Goal: Check status: Check status

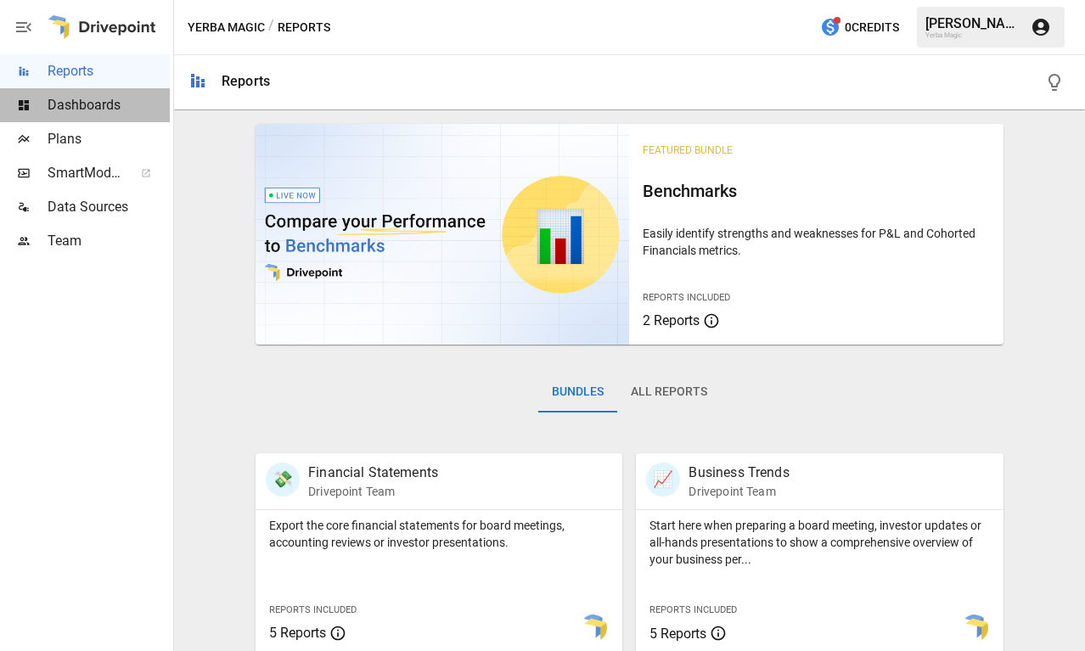
click at [109, 101] on span "Dashboards" at bounding box center [109, 105] width 122 height 20
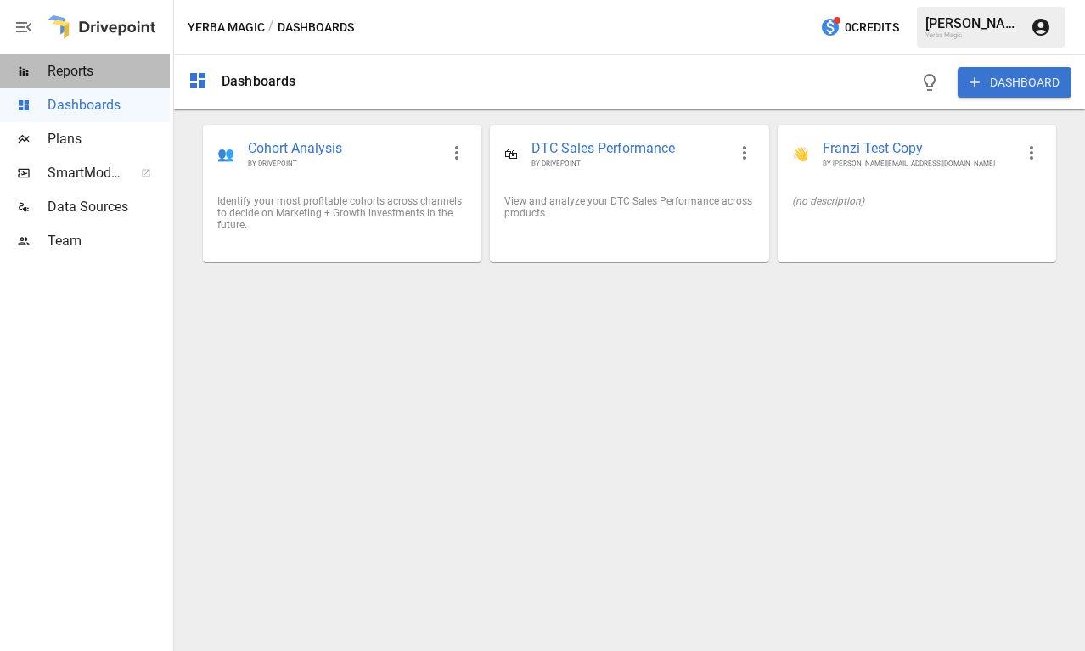
click at [124, 78] on span "Reports" at bounding box center [109, 71] width 122 height 20
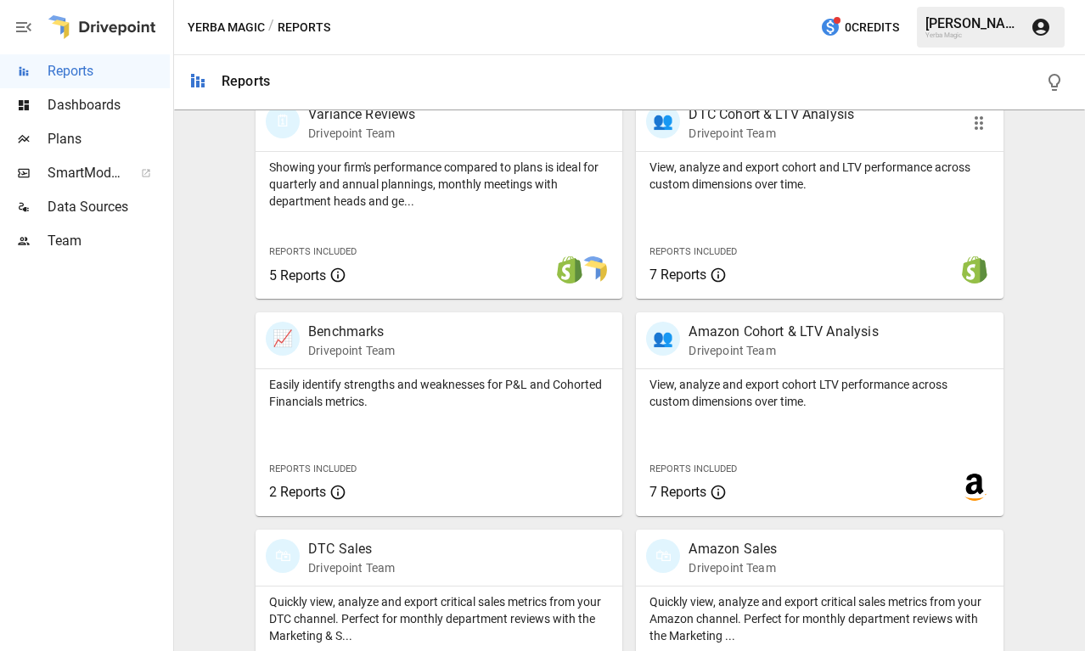
scroll to position [665, 0]
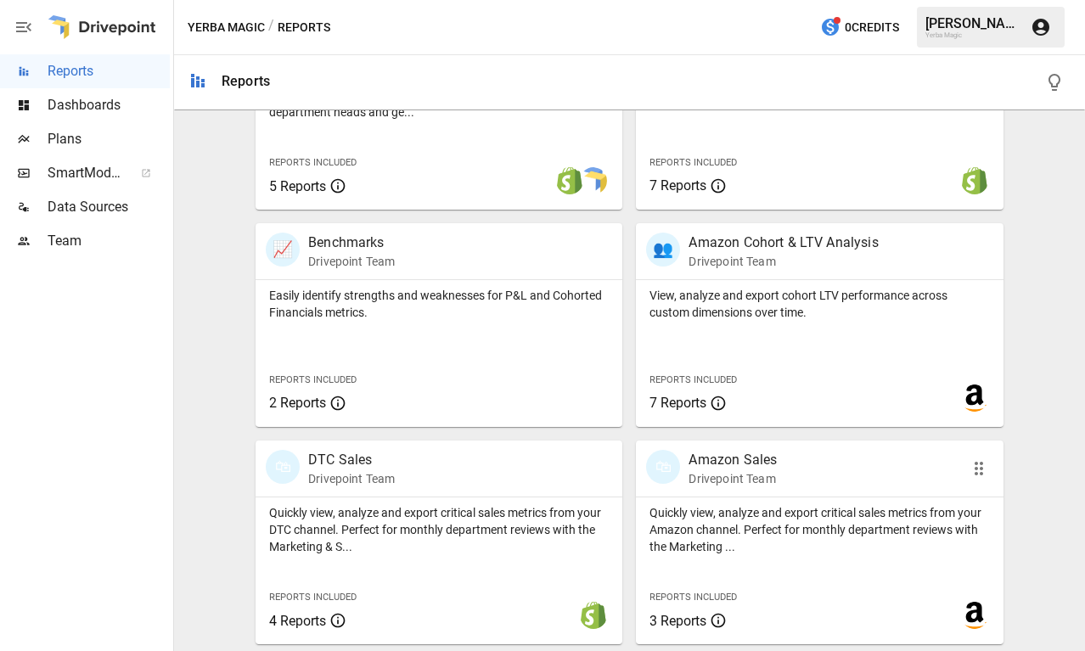
click at [781, 451] on div "🛍 Amazon Sales Drivepoint Team" at bounding box center [790, 468] width 289 height 37
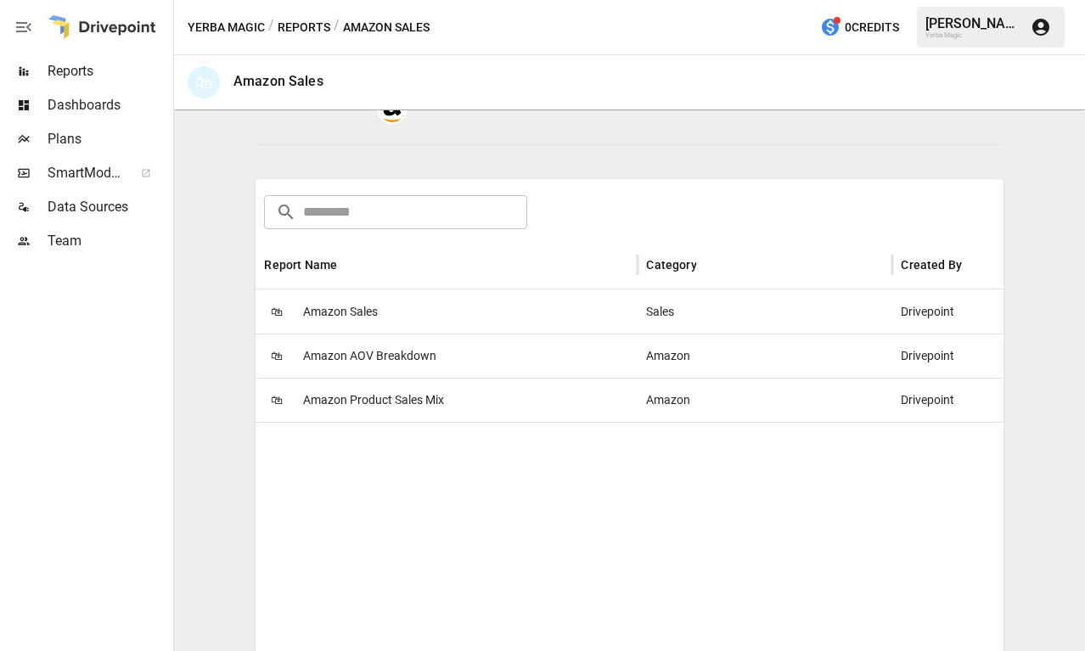
scroll to position [256, 0]
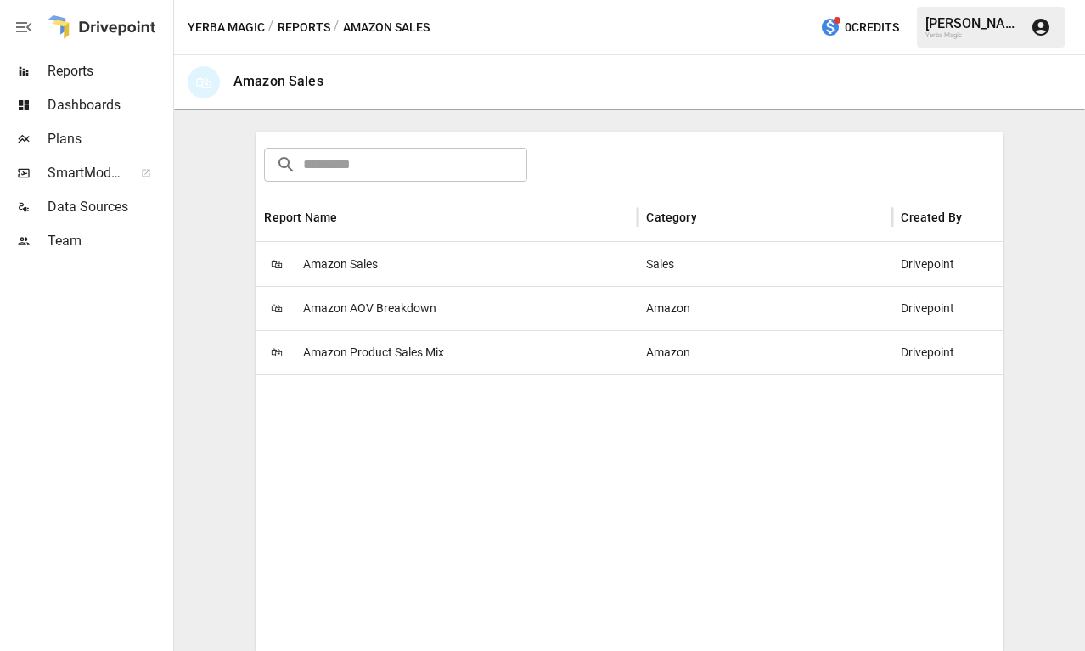
click at [327, 270] on span "Amazon Sales" at bounding box center [340, 264] width 75 height 43
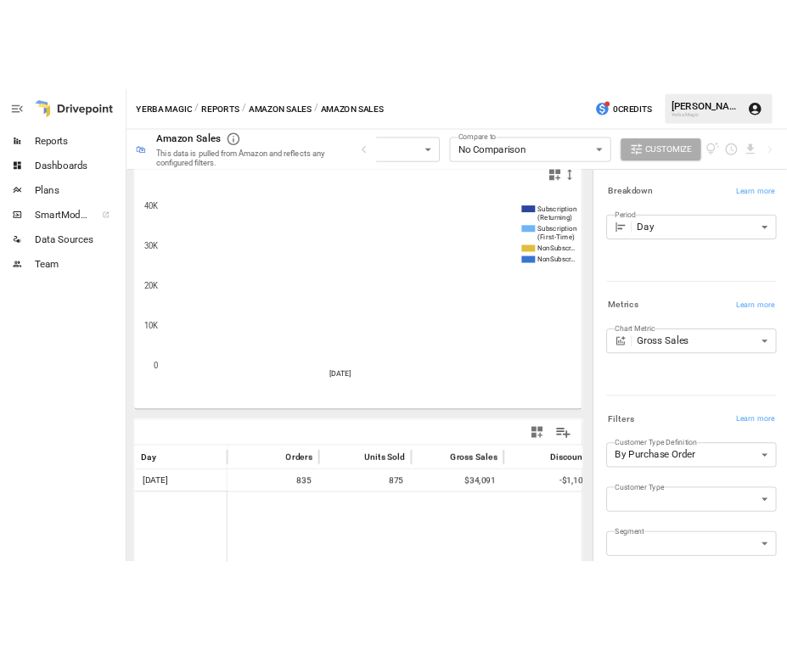
scroll to position [24, 0]
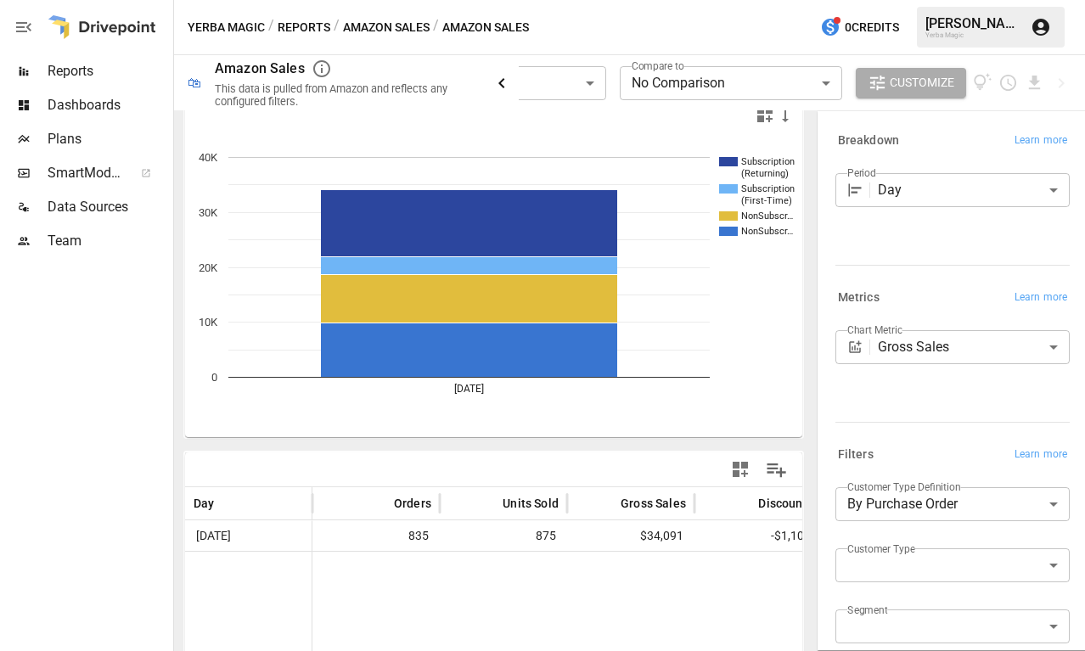
click at [501, 81] on icon "button" at bounding box center [501, 83] width 20 height 20
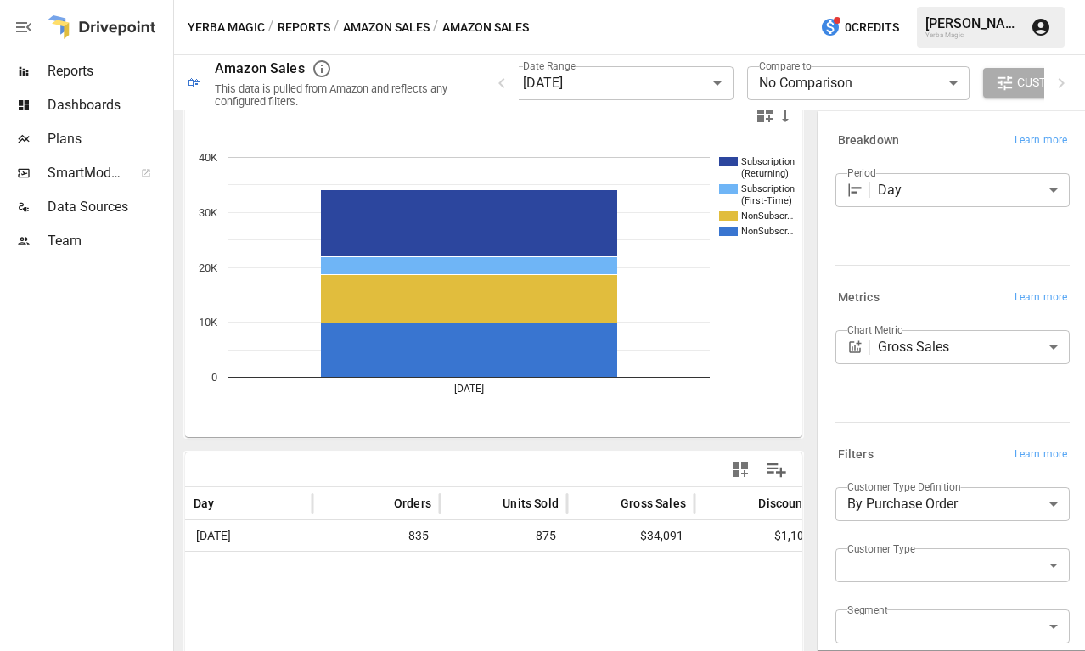
click at [555, 0] on body "**********" at bounding box center [542, 0] width 1085 height 0
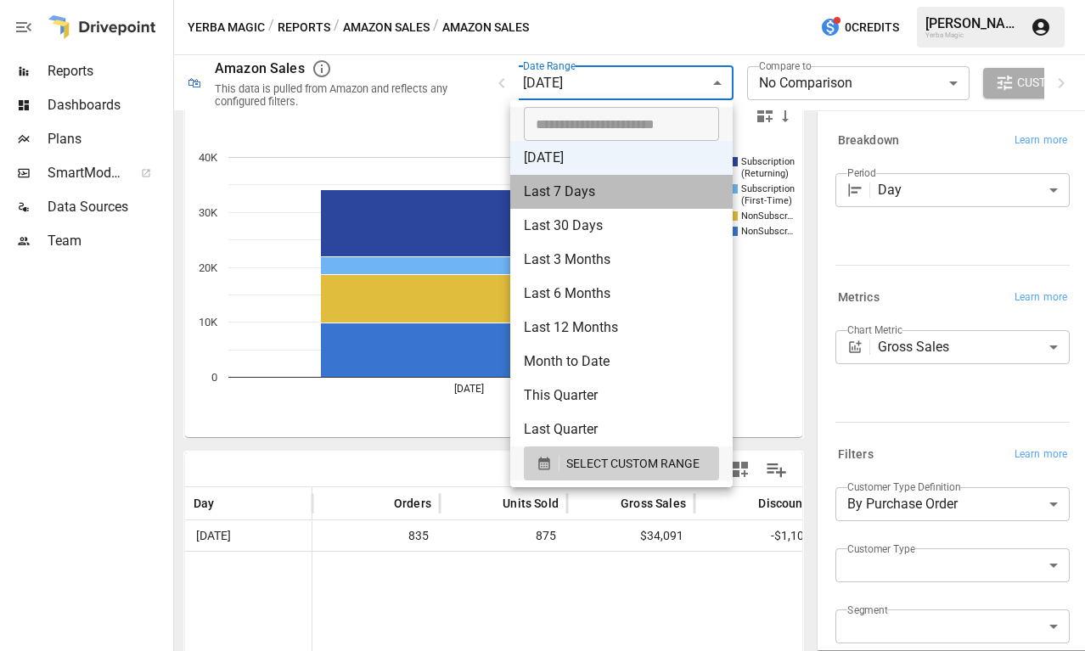
click at [595, 203] on li "Last 7 Days" at bounding box center [621, 192] width 222 height 34
type input "**********"
